Goal: Information Seeking & Learning: Learn about a topic

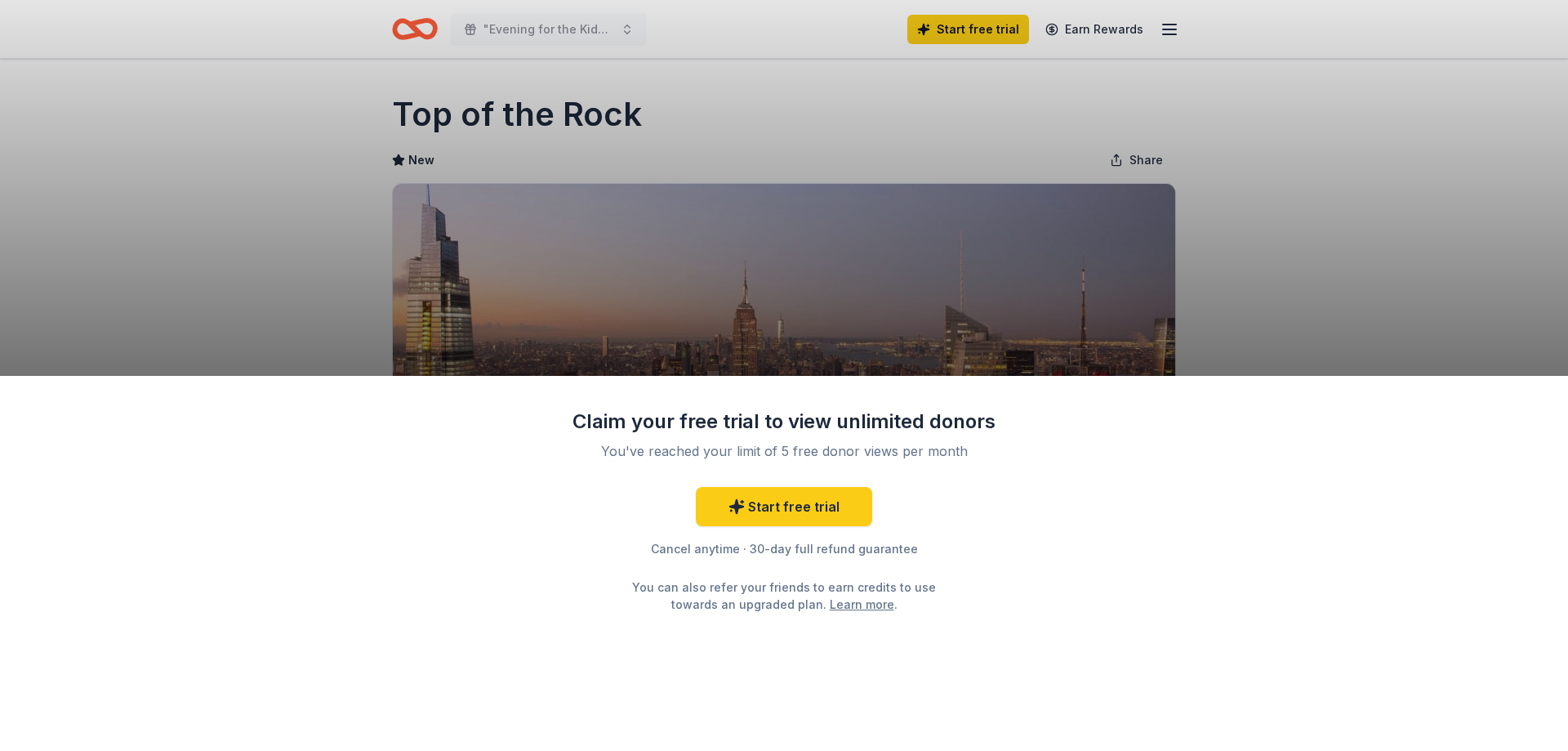
drag, startPoint x: 705, startPoint y: 296, endPoint x: 718, endPoint y: 298, distance: 13.2
click at [714, 298] on div "Claim your free trial to view unlimited donors You've reached your limit of 5 f…" at bounding box center [784, 375] width 1568 height 751
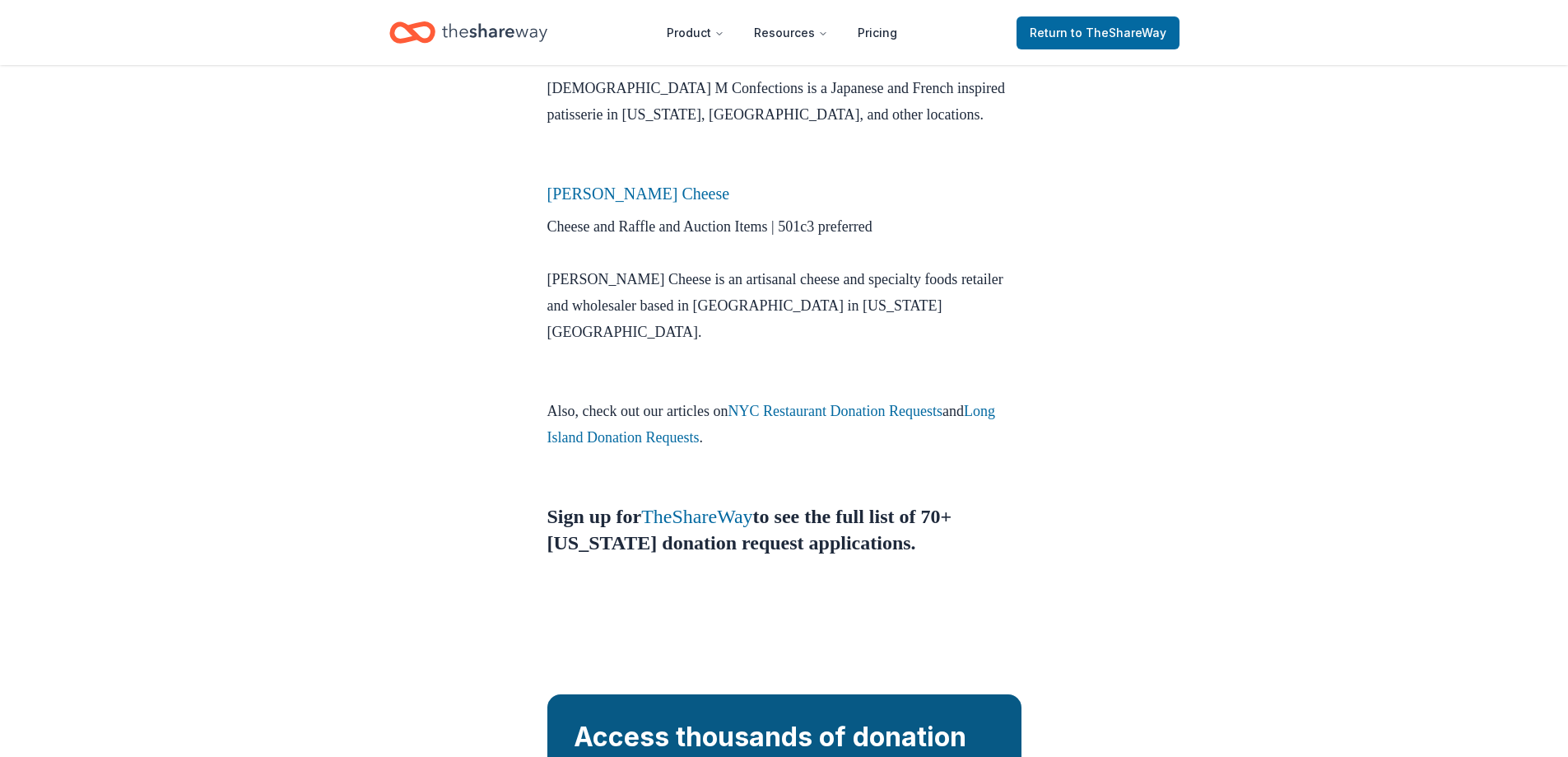
scroll to position [1392, 0]
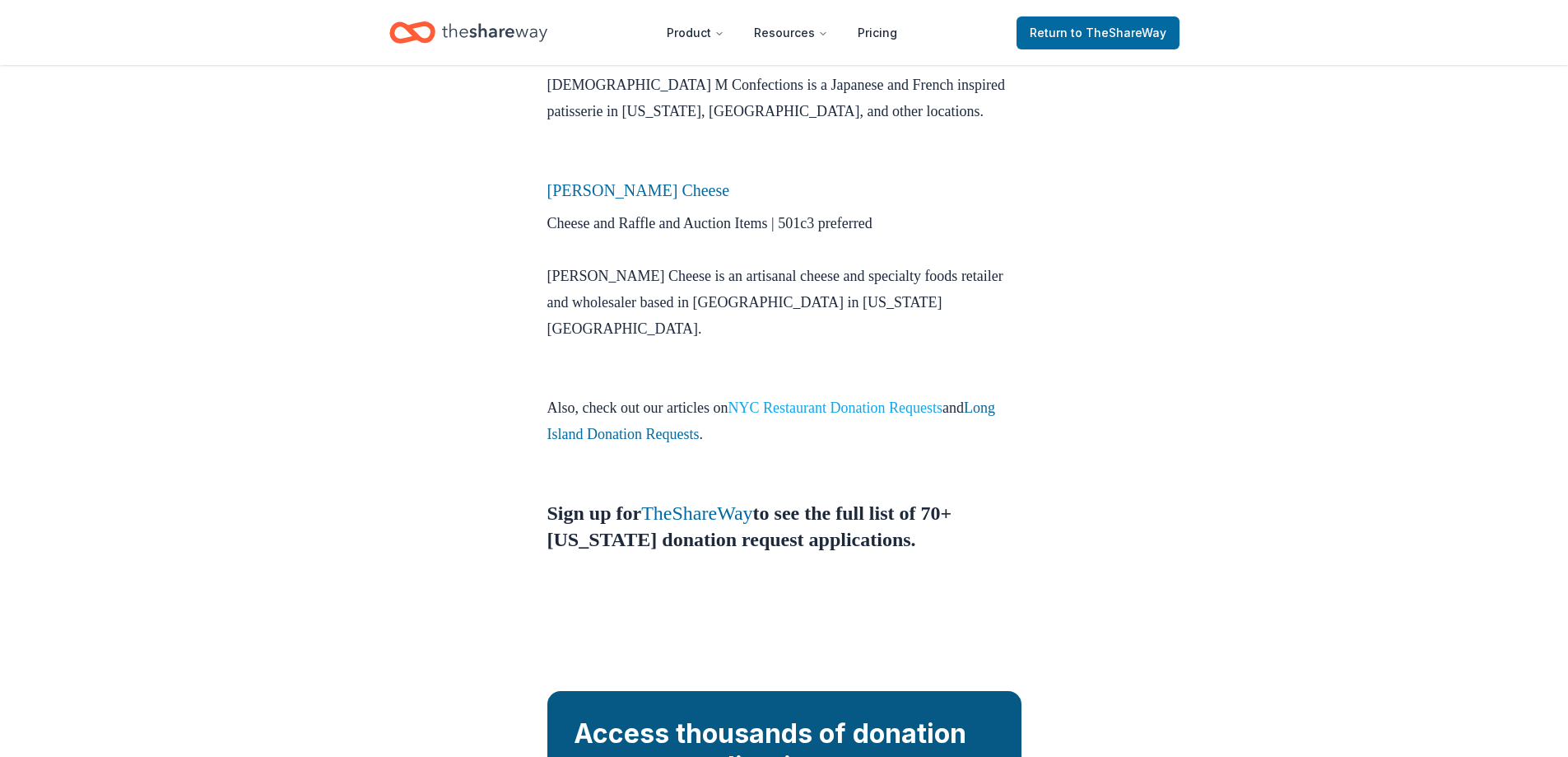
click at [936, 399] on link "NYC Restaurant Donation Requests" at bounding box center [834, 407] width 214 height 17
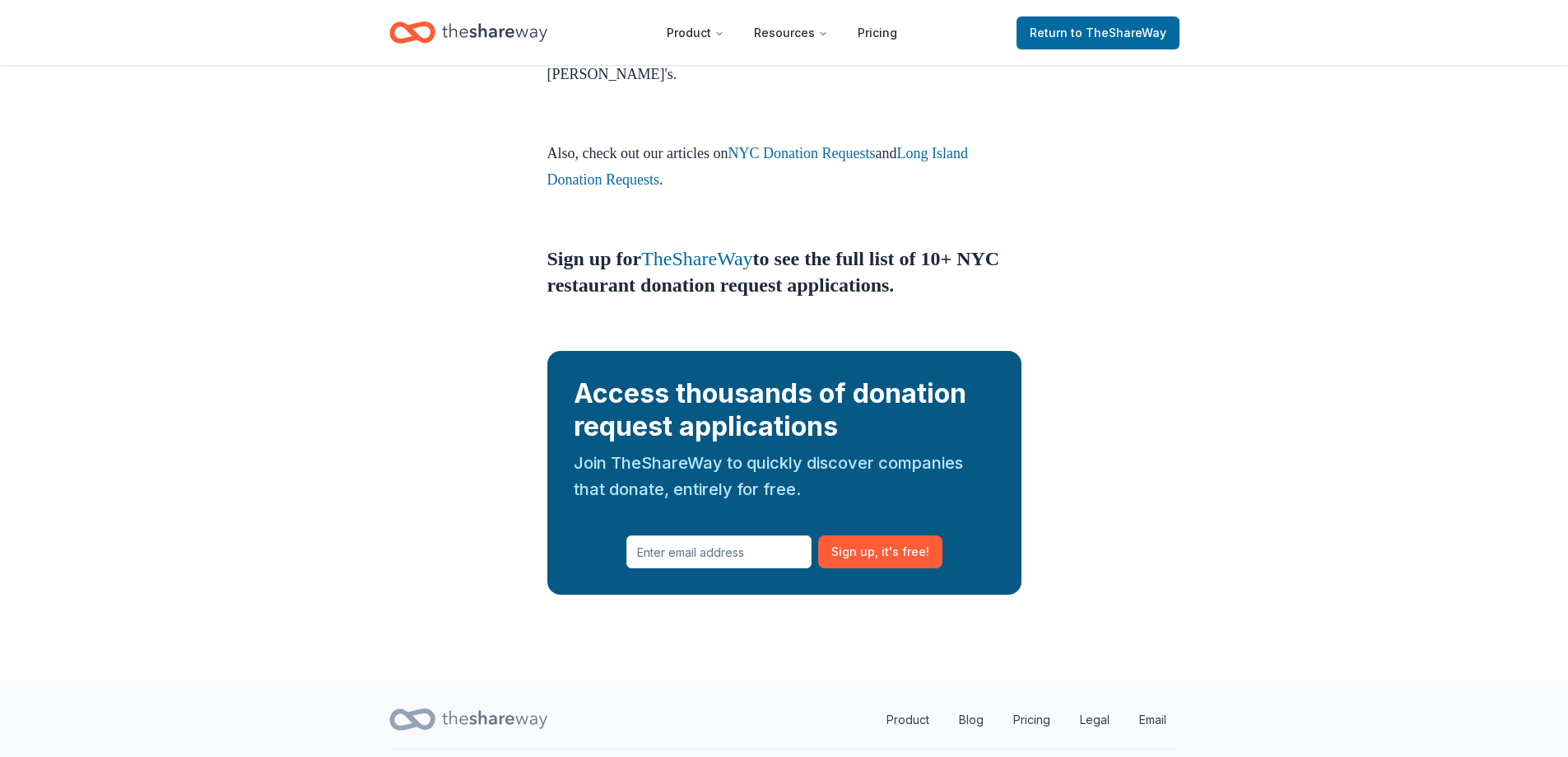
scroll to position [1482, 0]
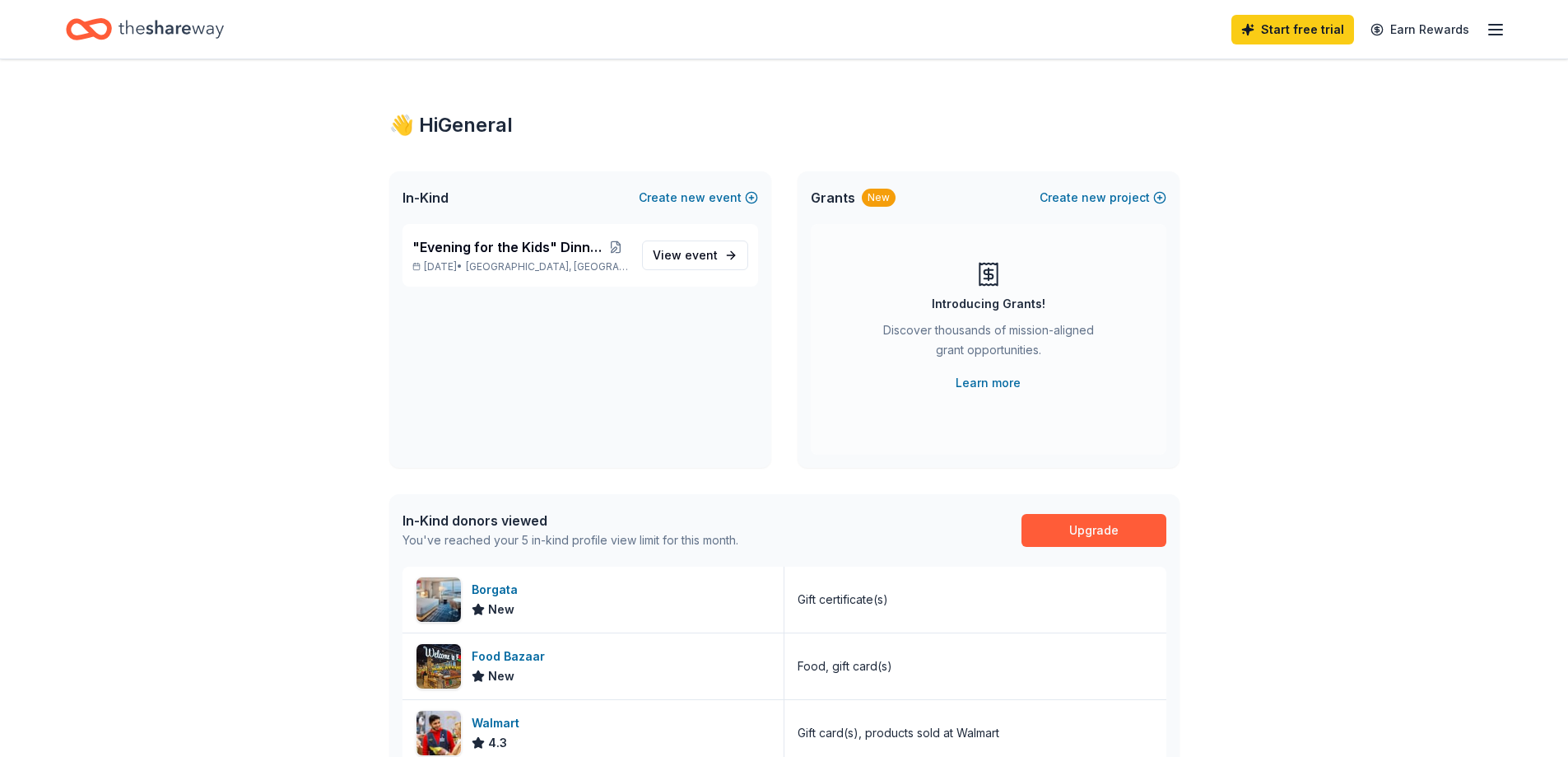
click at [1492, 28] on icon "button" at bounding box center [1495, 29] width 19 height 19
